Goal: Find specific page/section: Find specific page/section

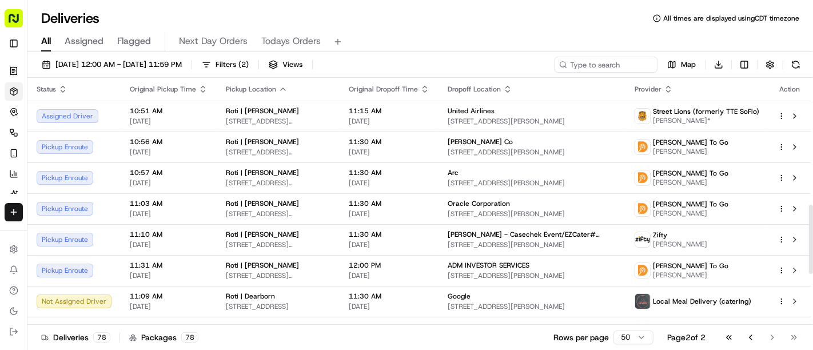
scroll to position [454, 0]
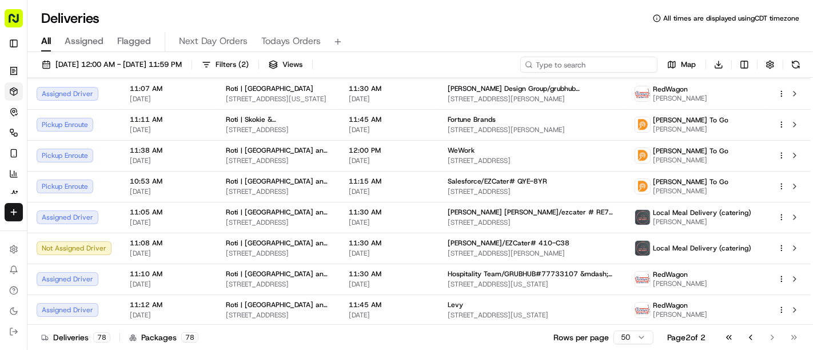
click at [575, 69] on input at bounding box center [588, 65] width 137 height 16
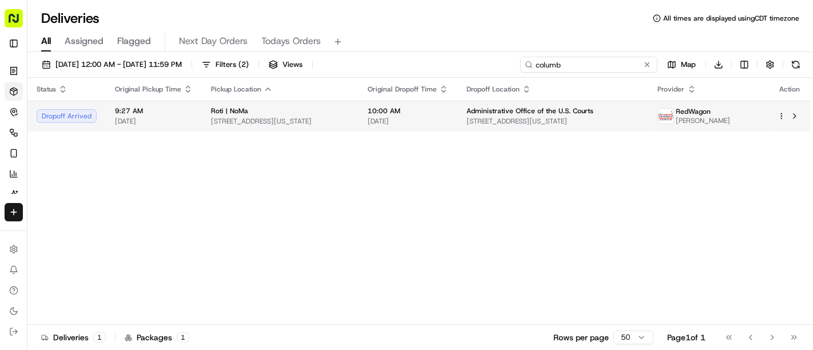
type input "columb"
click at [573, 108] on span "Administrative Office of the U.S. Courts" at bounding box center [529, 110] width 127 height 9
